Goal: Find contact information: Find contact information

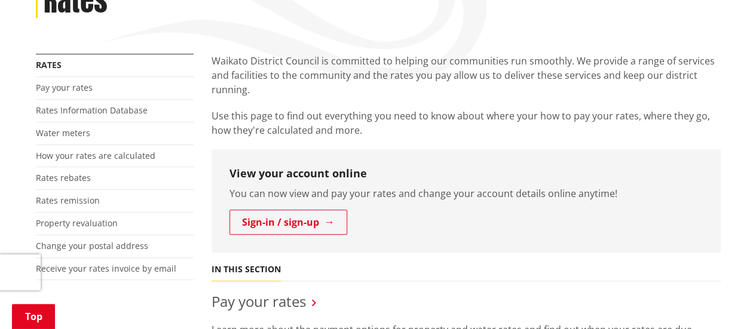
scroll to position [243, 0]
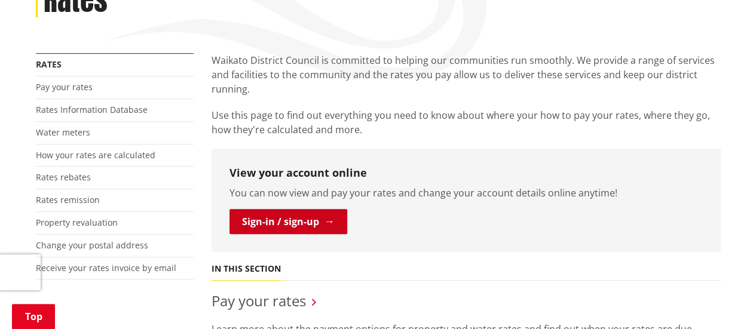
click at [283, 209] on link "Sign-in / sign-up" at bounding box center [289, 221] width 118 height 25
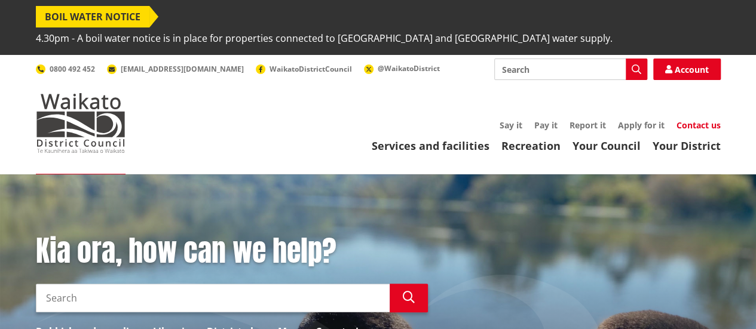
click at [706, 120] on link "Contact us" at bounding box center [699, 125] width 44 height 11
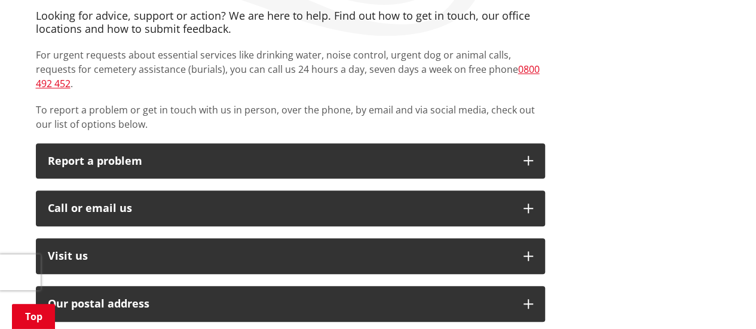
scroll to position [313, 0]
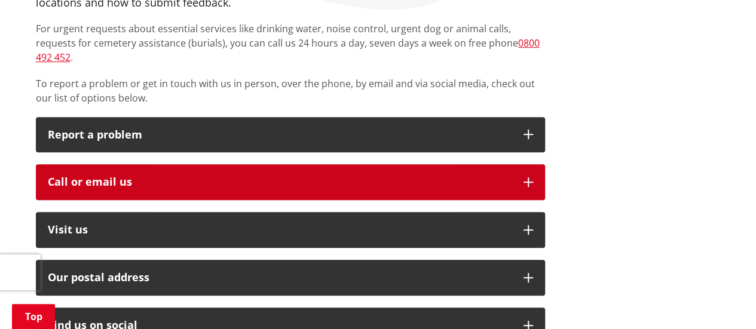
click at [474, 176] on div "Call or email us" at bounding box center [280, 182] width 464 height 12
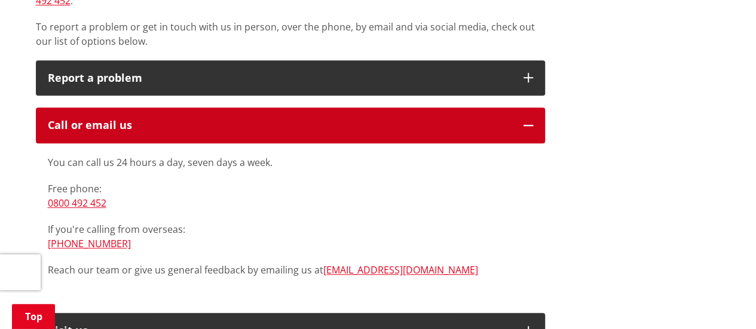
scroll to position [371, 0]
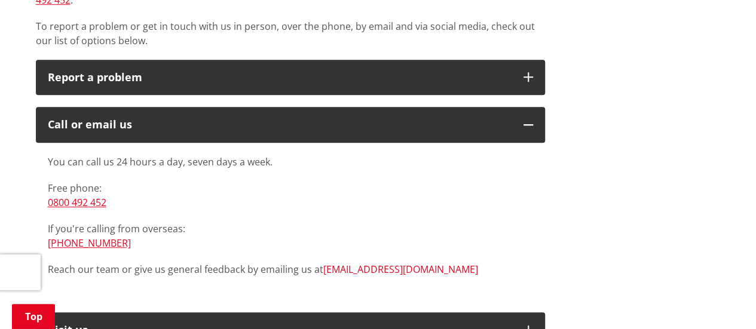
click at [361, 263] on link "[EMAIL_ADDRESS][DOMAIN_NAME]" at bounding box center [400, 269] width 155 height 13
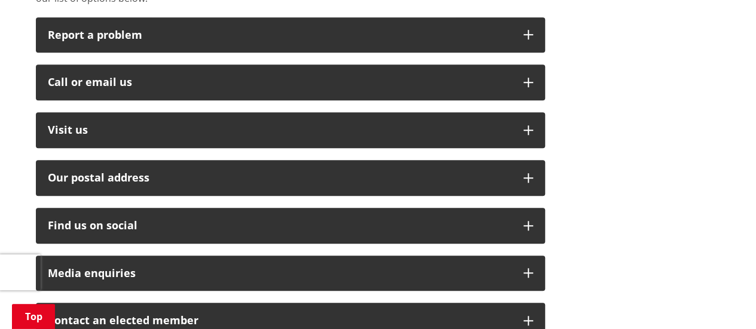
scroll to position [378, 0]
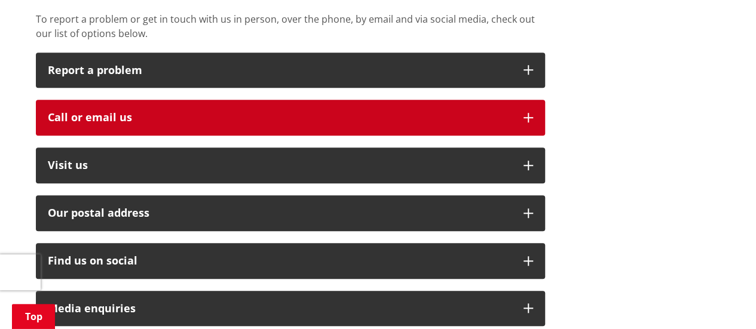
click at [302, 100] on button "Call or email us" at bounding box center [290, 118] width 509 height 36
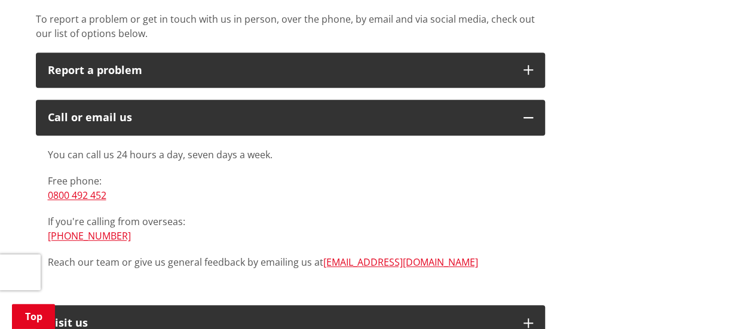
click at [320, 255] on p "Reach our team or give us general feedback by emailing us at [EMAIL_ADDRESS][DO…" at bounding box center [291, 262] width 486 height 14
